Goal: Navigation & Orientation: Find specific page/section

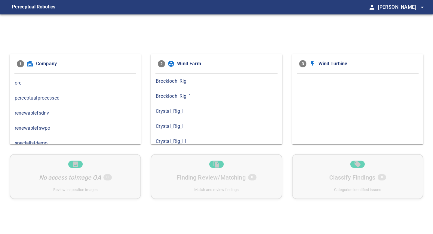
scroll to position [50, 0]
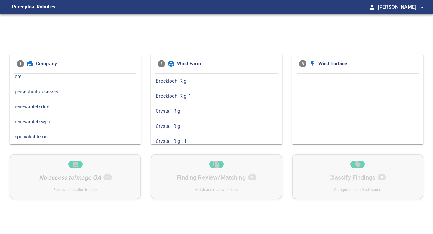
click at [60, 108] on span "renewablefsdnv" at bounding box center [75, 106] width 121 height 7
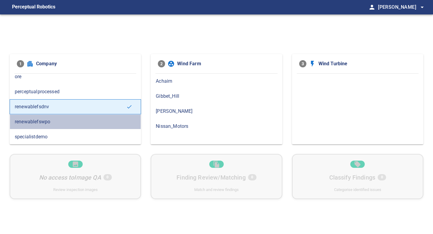
click at [80, 120] on span "renewablefswpo" at bounding box center [75, 121] width 121 height 7
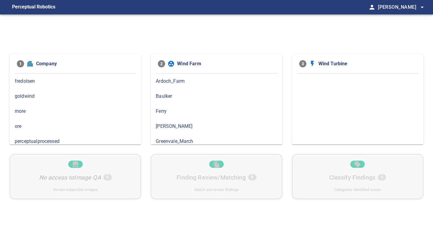
click at [72, 86] on div "fredolsen" at bounding box center [75, 81] width 131 height 15
